Goal: Check status

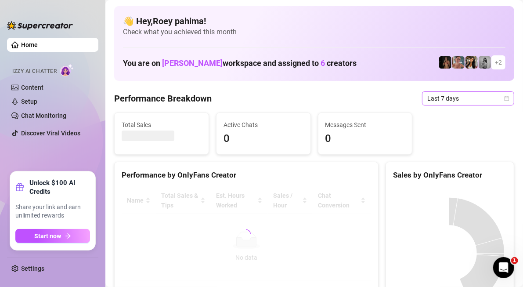
click at [481, 98] on span "Last 7 days" at bounding box center [468, 98] width 82 height 13
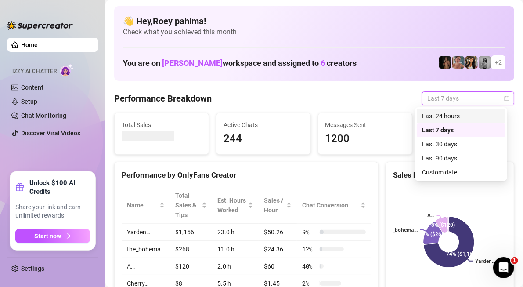
drag, startPoint x: 427, startPoint y: 118, endPoint x: 391, endPoint y: 143, distance: 44.1
click at [427, 118] on div "Last 24 hours" at bounding box center [461, 116] width 78 height 10
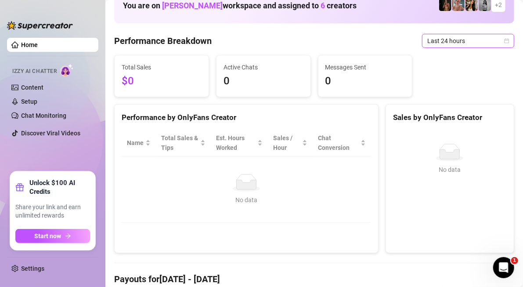
scroll to position [44, 0]
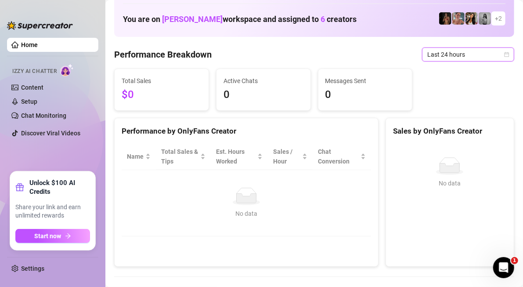
click at [449, 52] on span "Last 24 hours" at bounding box center [468, 54] width 82 height 13
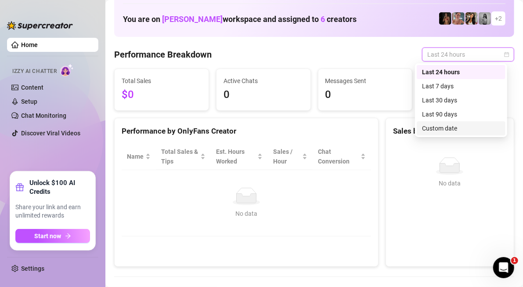
click at [451, 132] on div "Custom date" at bounding box center [461, 128] width 78 height 10
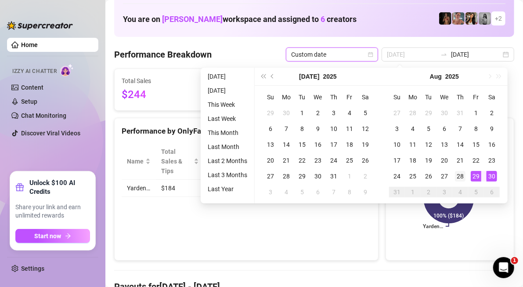
type input "[DATE]"
click at [457, 174] on div "28" at bounding box center [460, 176] width 11 height 11
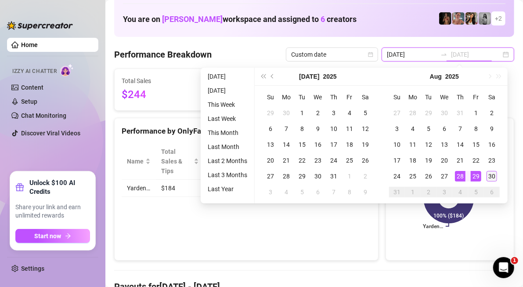
type input "[DATE]"
click at [491, 173] on div "30" at bounding box center [492, 176] width 11 height 11
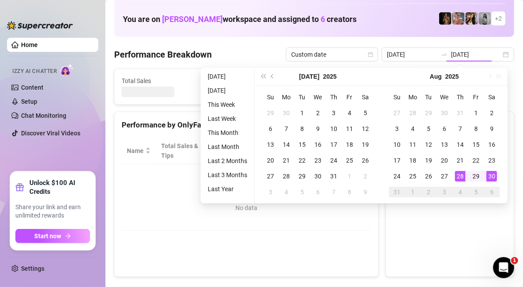
type input "[DATE]"
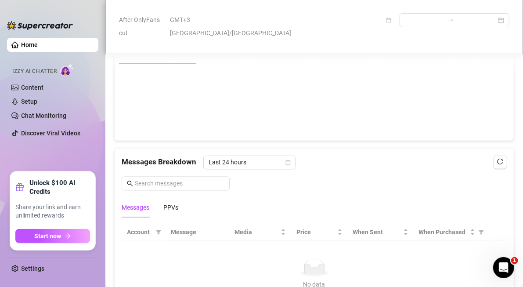
scroll to position [747, 0]
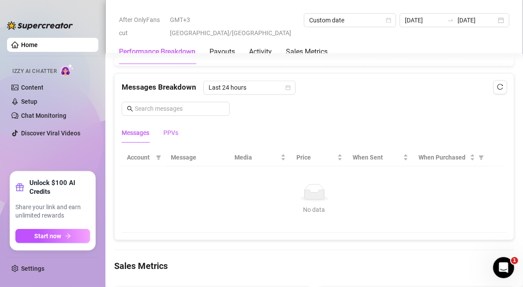
click at [165, 128] on div "PPVs" at bounding box center [170, 133] width 15 height 10
click at [260, 82] on span "Last 24 hours" at bounding box center [250, 87] width 82 height 13
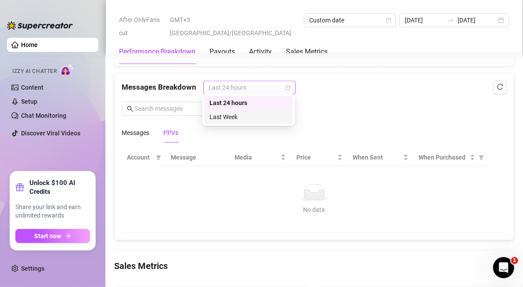
click at [261, 111] on div "Last Week" at bounding box center [248, 117] width 89 height 14
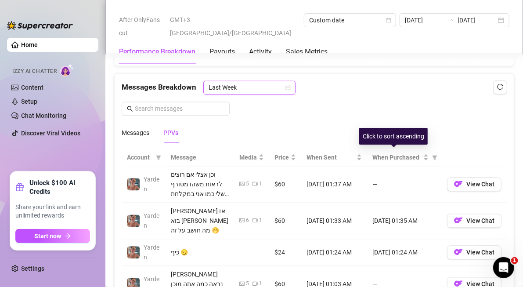
drag, startPoint x: 421, startPoint y: 152, endPoint x: 404, endPoint y: 169, distance: 23.6
click at [421, 153] on div "When Purchased" at bounding box center [400, 158] width 56 height 10
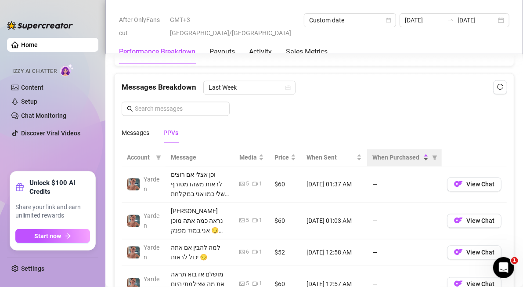
click at [418, 153] on div "When Purchased" at bounding box center [400, 158] width 56 height 10
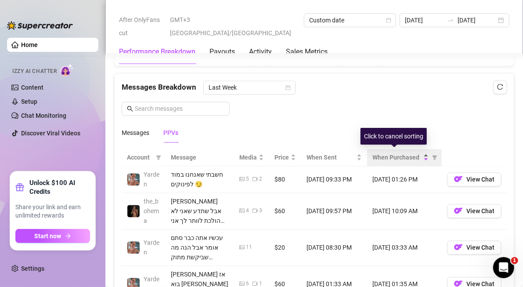
click at [419, 153] on div "When Purchased" at bounding box center [400, 158] width 56 height 10
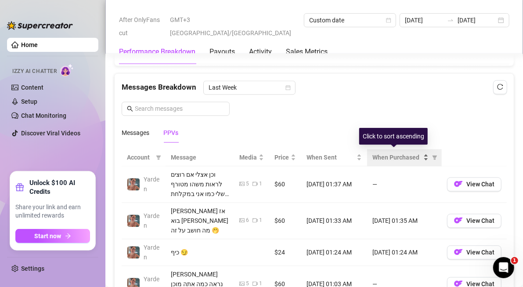
click at [419, 153] on div "When Purchased" at bounding box center [400, 158] width 56 height 10
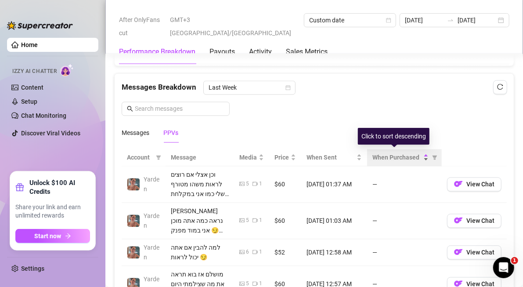
click at [419, 153] on div "When Purchased" at bounding box center [400, 158] width 56 height 10
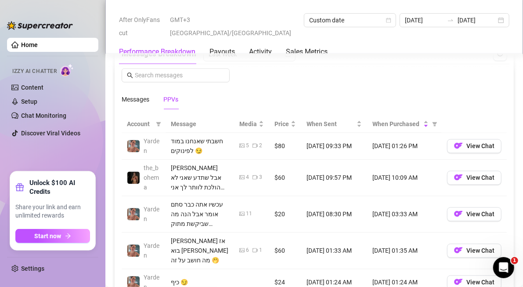
scroll to position [791, 0]
